Goal: Find specific page/section: Find specific page/section

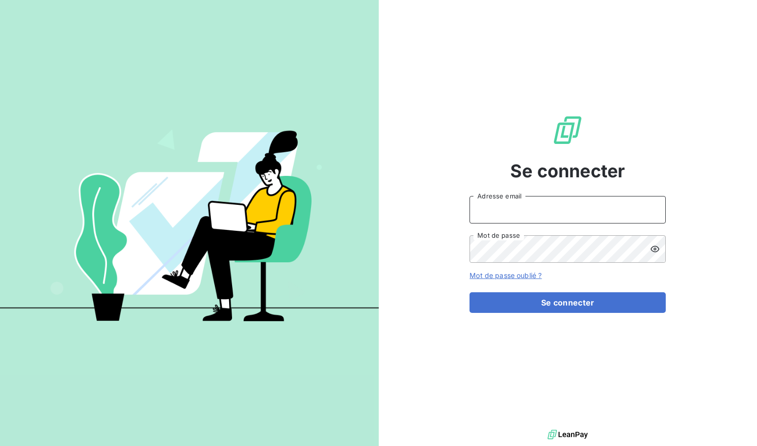
type input "[EMAIL_ADDRESS][DOMAIN_NAME]"
click at [568, 302] on button "Se connecter" at bounding box center [568, 302] width 196 height 21
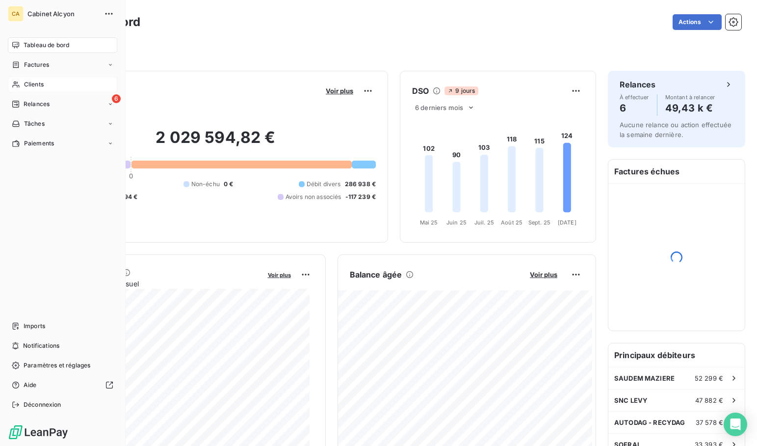
click at [28, 82] on span "Clients" at bounding box center [34, 84] width 20 height 9
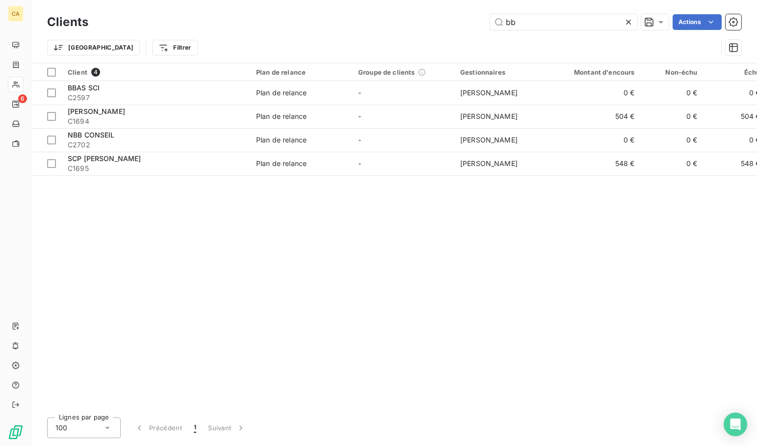
type input "b"
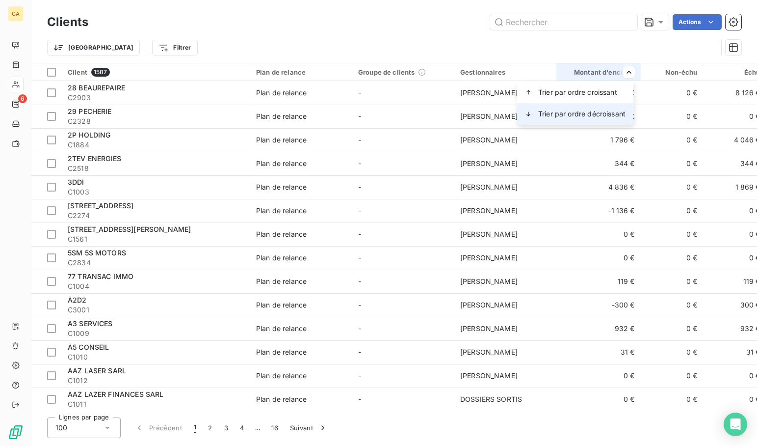
click at [610, 111] on span "Trier par ordre décroissant" at bounding box center [582, 114] width 87 height 10
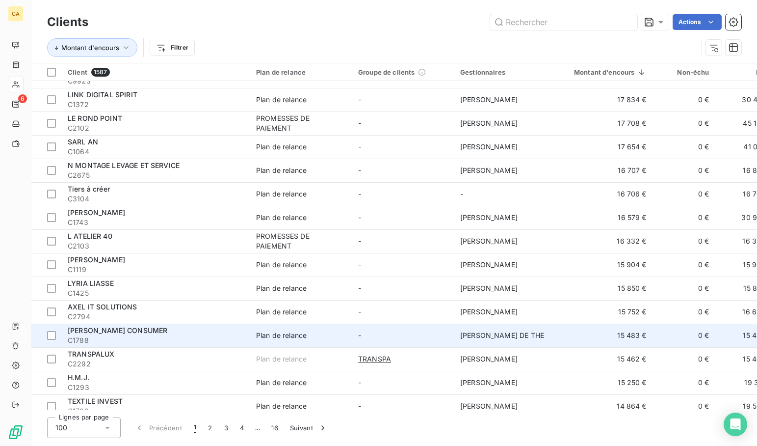
scroll to position [349, 0]
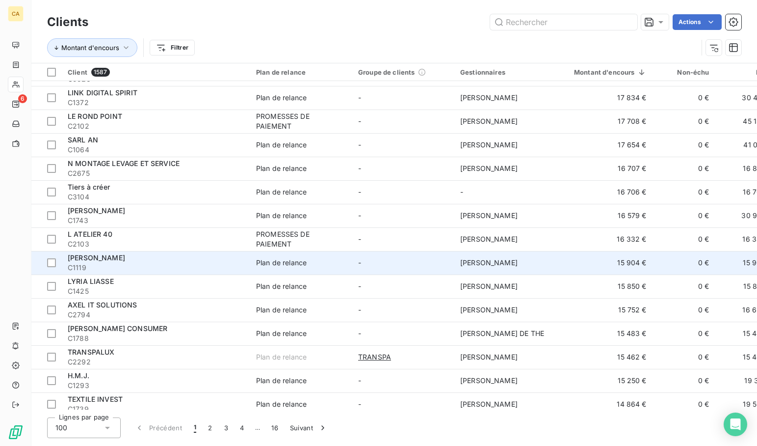
click at [601, 264] on td "15 904 €" at bounding box center [605, 263] width 96 height 24
